Goal: Information Seeking & Learning: Learn about a topic

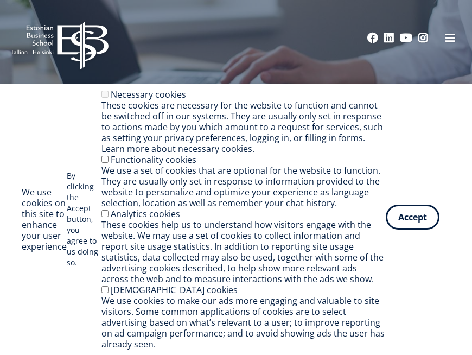
click at [408, 214] on button "Accept" at bounding box center [413, 217] width 54 height 25
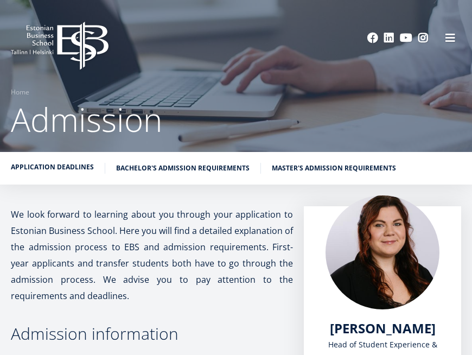
click at [79, 164] on link "Application deadlines" at bounding box center [52, 167] width 83 height 11
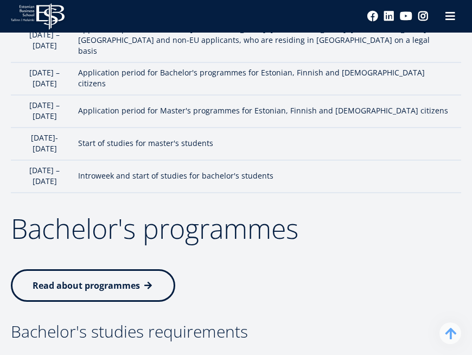
scroll to position [1313, 0]
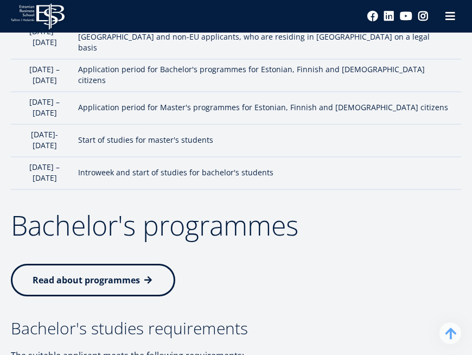
click at [71, 274] on span "Read about programmes" at bounding box center [86, 280] width 107 height 12
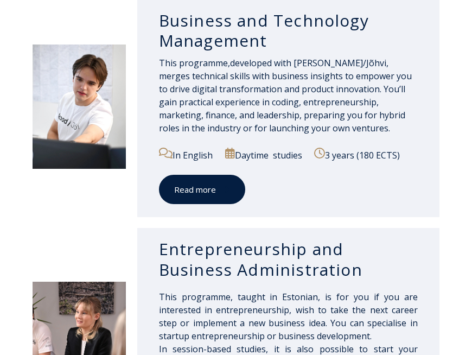
scroll to position [1072, 0]
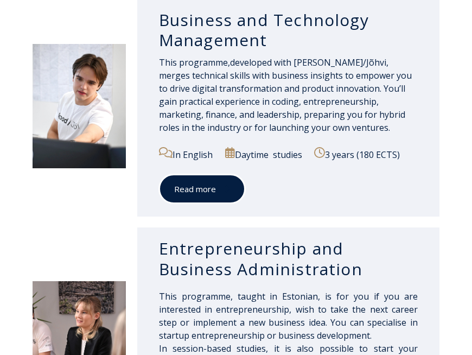
click at [215, 204] on link "Read more" at bounding box center [202, 189] width 86 height 30
